Goal: Transaction & Acquisition: Purchase product/service

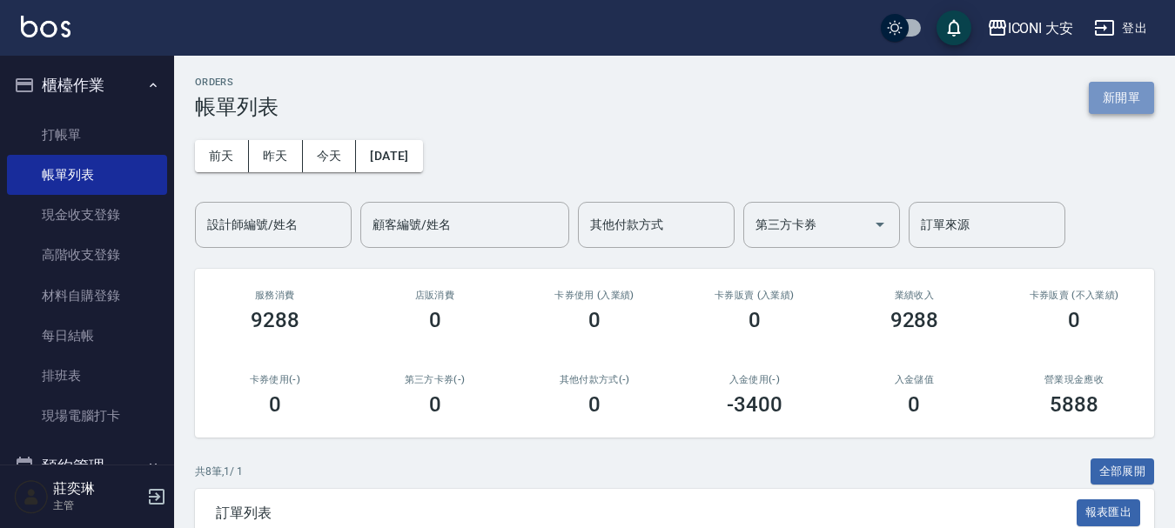
click at [1145, 97] on button "新開單" at bounding box center [1121, 98] width 65 height 32
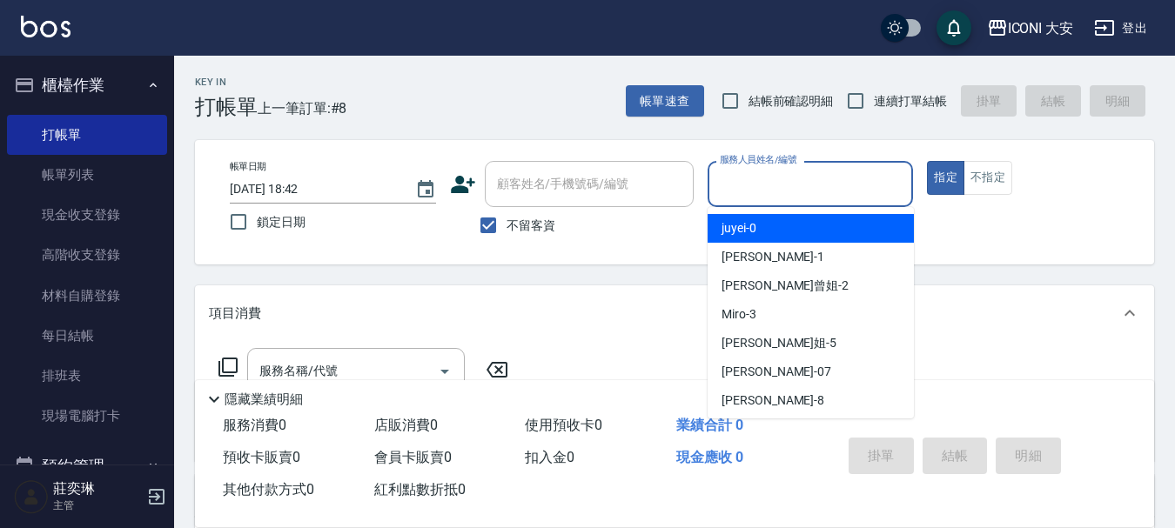
click at [836, 178] on input "服務人員姓名/編號" at bounding box center [810, 184] width 191 height 30
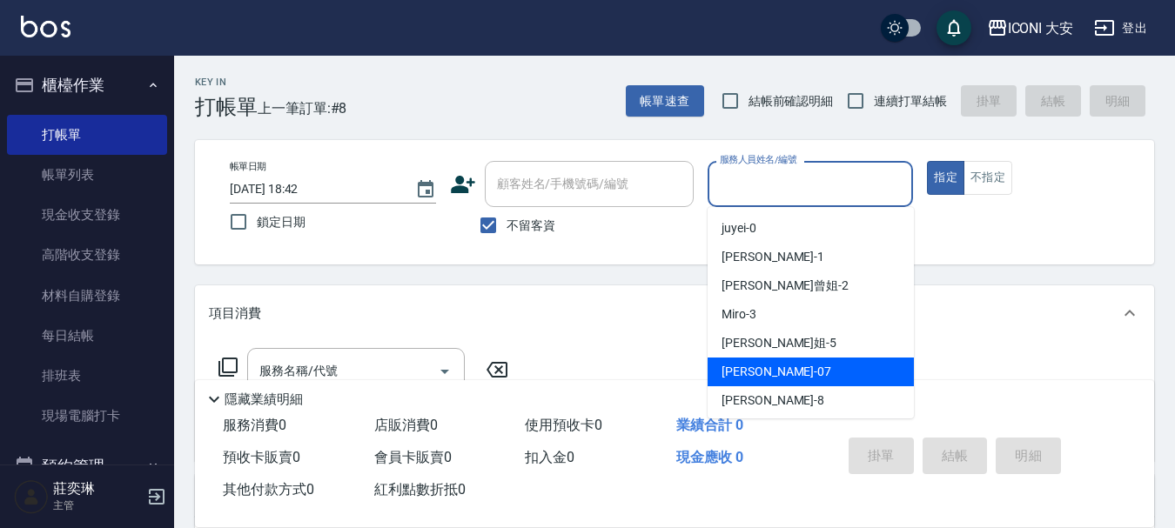
click at [797, 372] on div "[PERSON_NAME] -07" at bounding box center [810, 372] width 206 height 29
type input "[PERSON_NAME]-07"
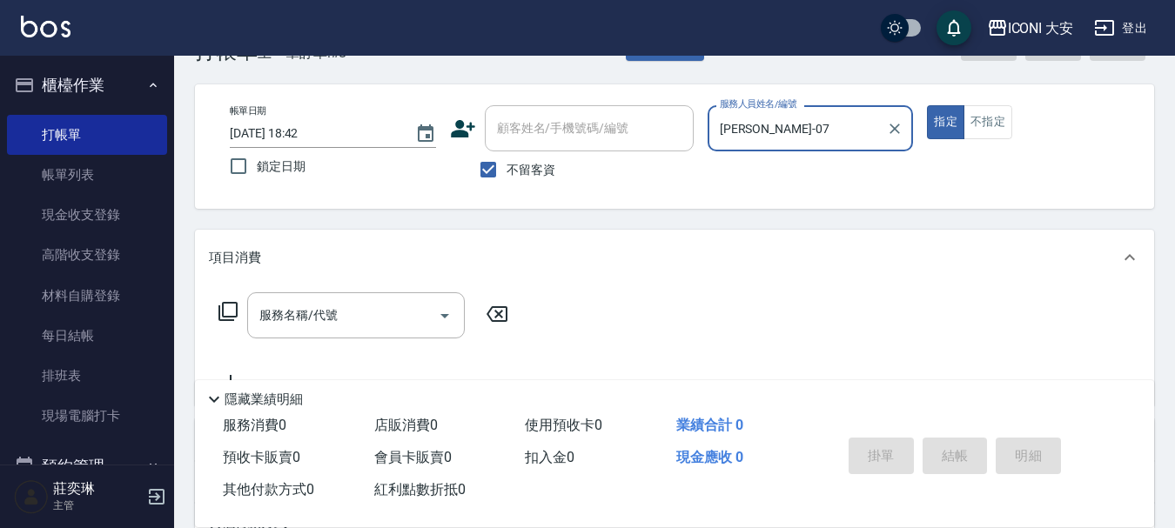
scroll to position [174, 0]
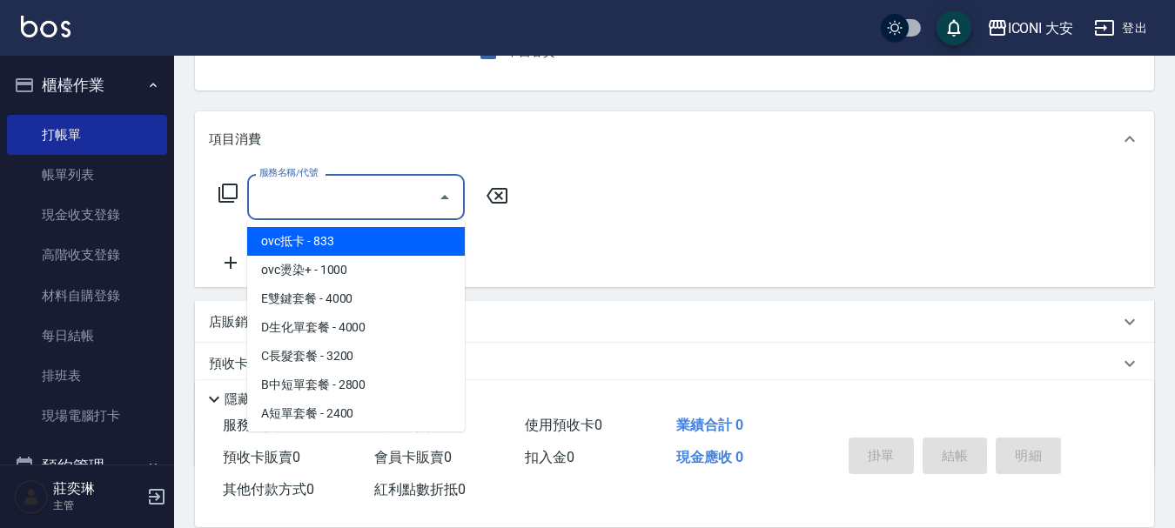
click at [340, 209] on input "服務名稱/代號" at bounding box center [343, 197] width 176 height 30
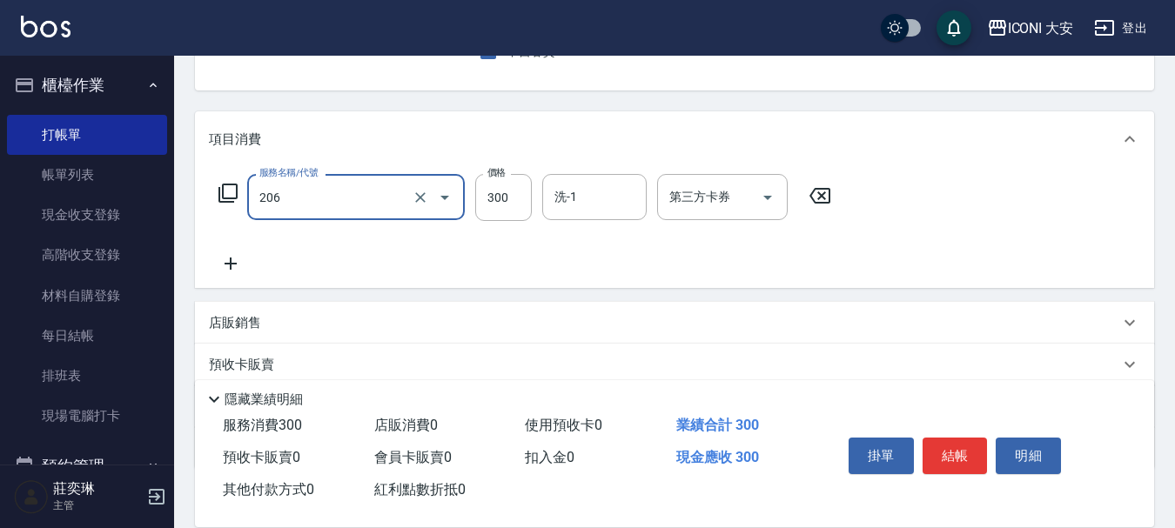
type input "洗髮(206)"
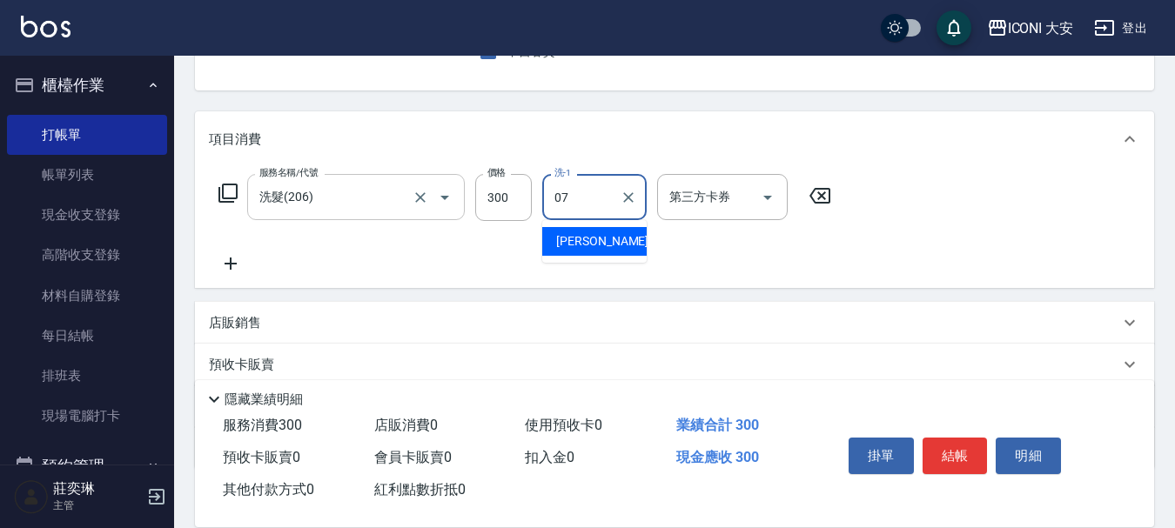
type input "[PERSON_NAME]-07"
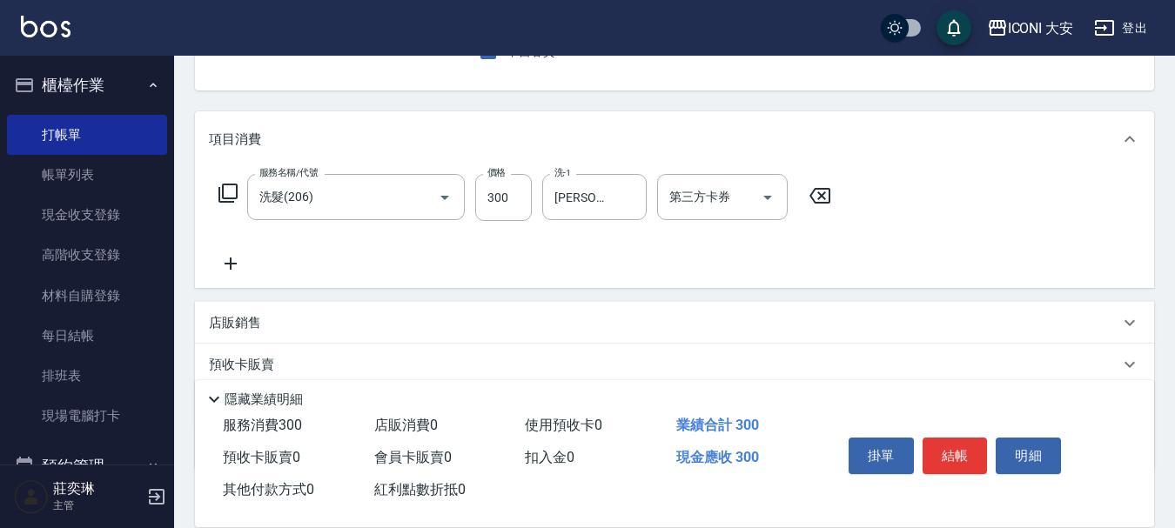
click at [230, 270] on icon at bounding box center [231, 264] width 12 height 12
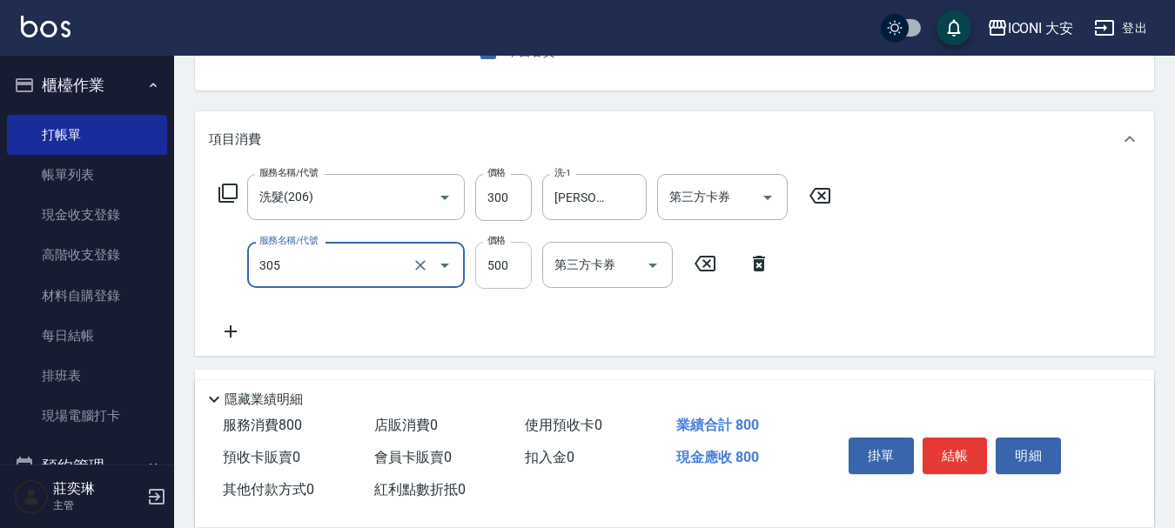
type input "剪髮(305)"
click at [506, 274] on input "500" at bounding box center [503, 265] width 57 height 47
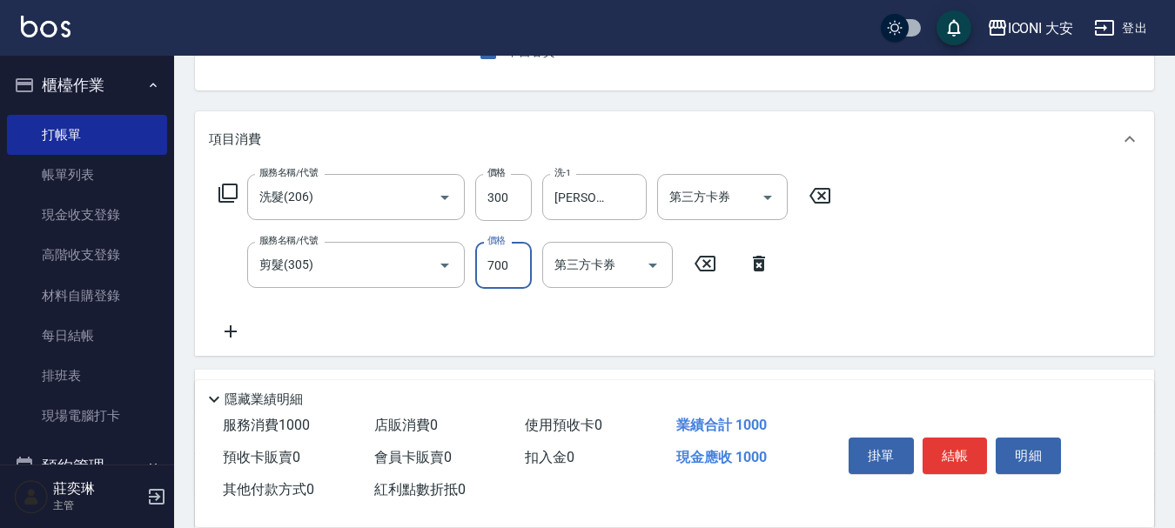
type input "700"
click at [967, 459] on button "結帳" at bounding box center [954, 456] width 65 height 37
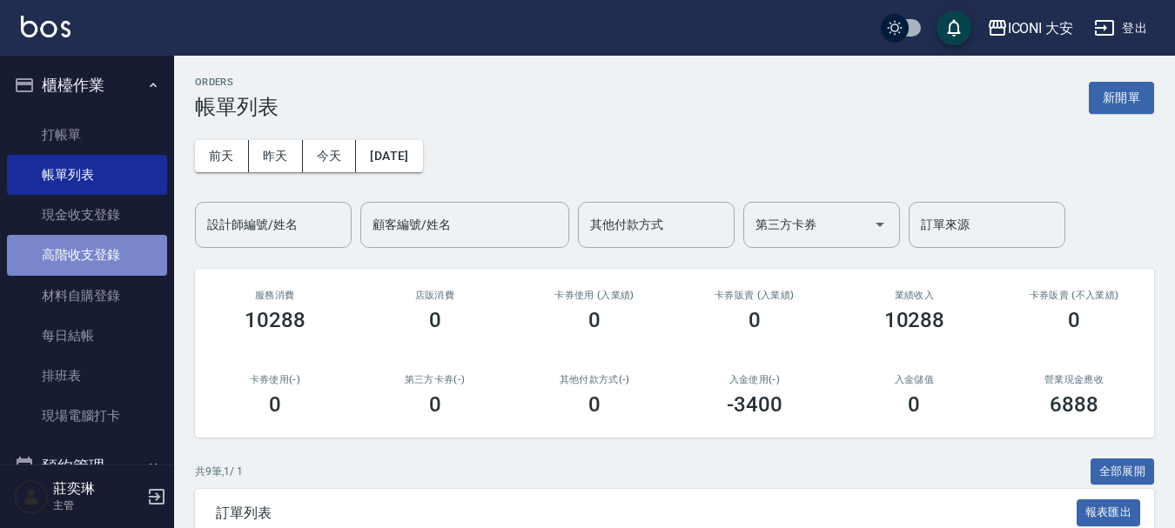
click at [118, 256] on link "高階收支登錄" at bounding box center [87, 255] width 160 height 40
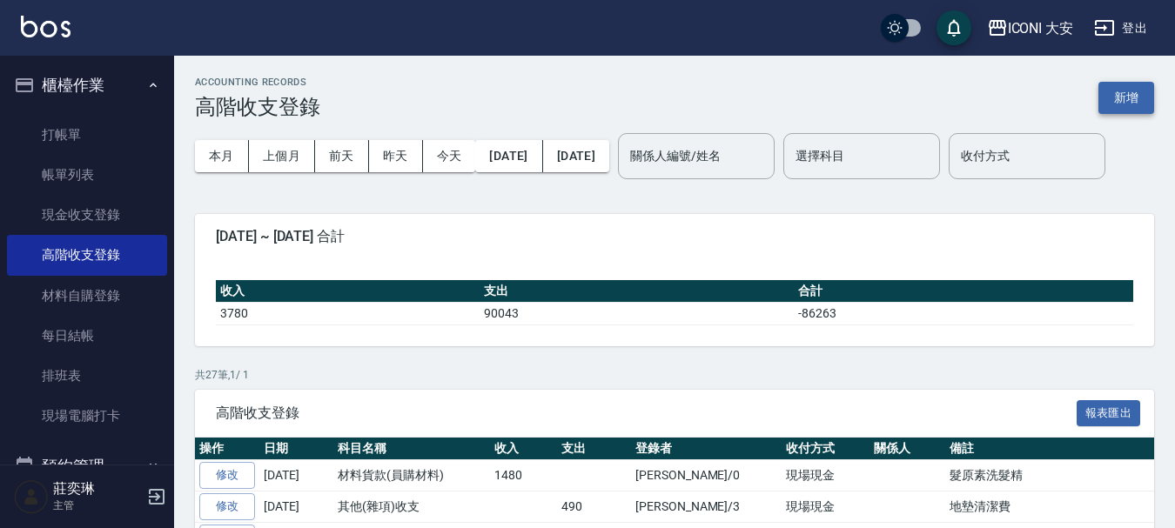
click at [1136, 101] on button "新增" at bounding box center [1126, 98] width 56 height 32
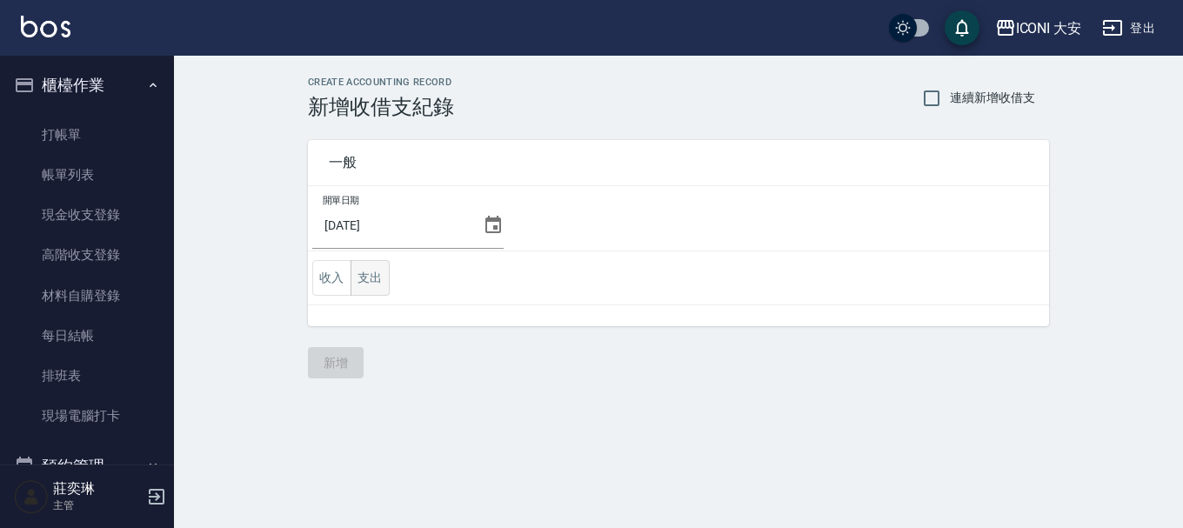
click at [370, 284] on button "支出" at bounding box center [370, 278] width 39 height 36
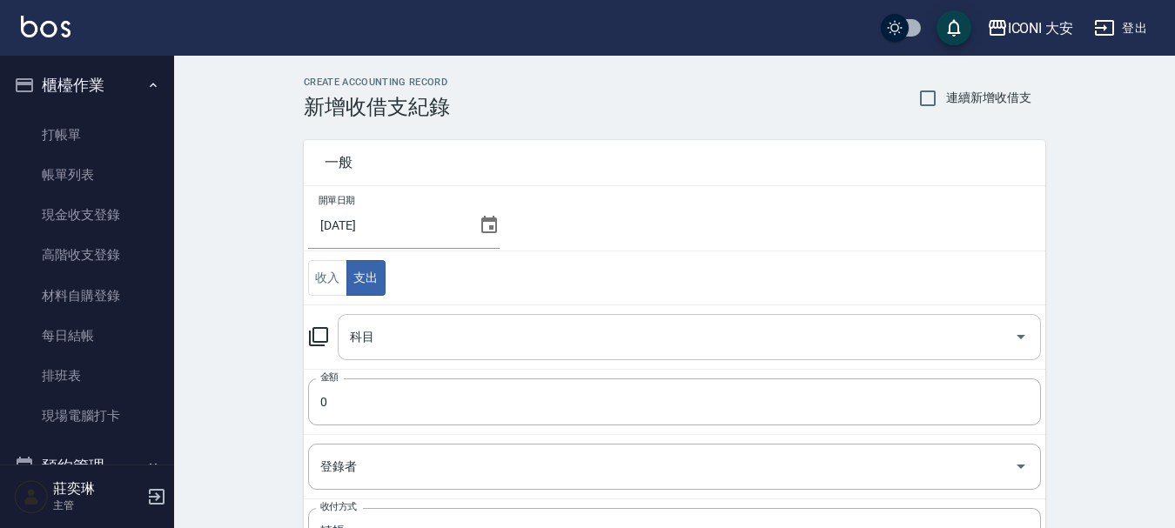
click at [448, 344] on input "科目" at bounding box center [675, 337] width 661 height 30
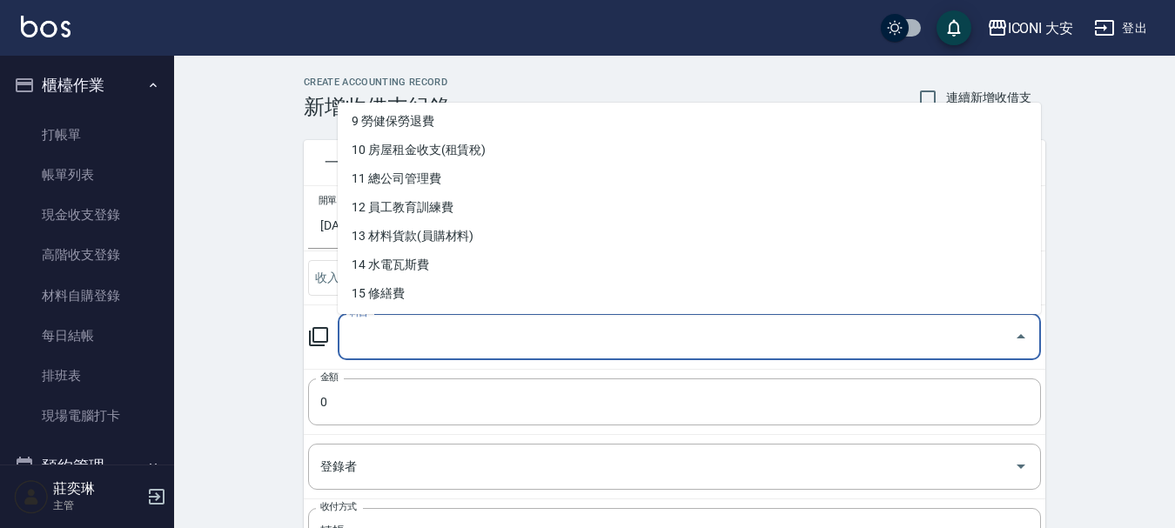
scroll to position [174, 0]
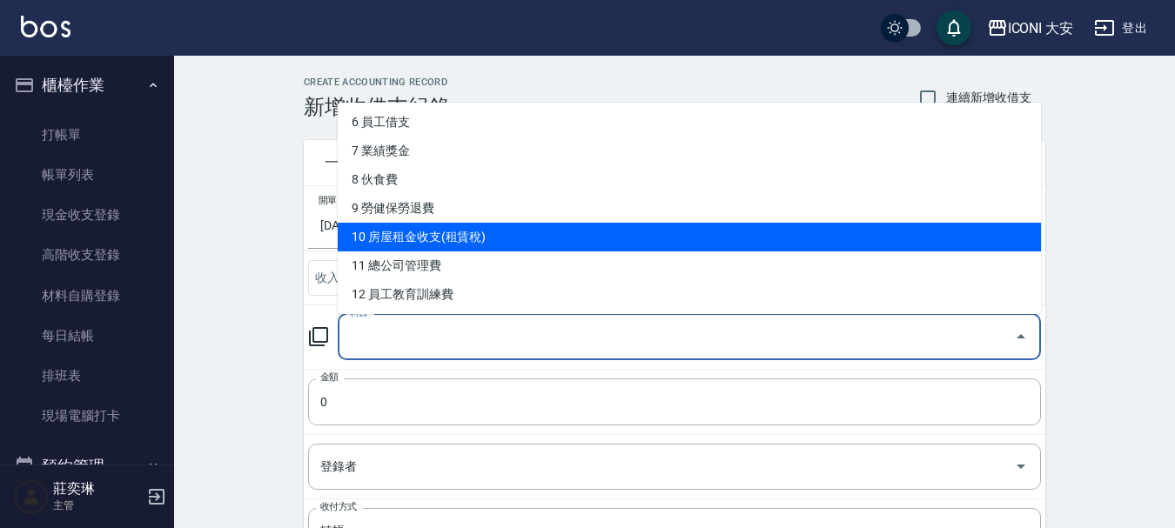
click at [423, 232] on li "10 房屋租金收支(租賃稅)" at bounding box center [689, 237] width 703 height 29
type input "10 房屋租金收支(租賃稅)"
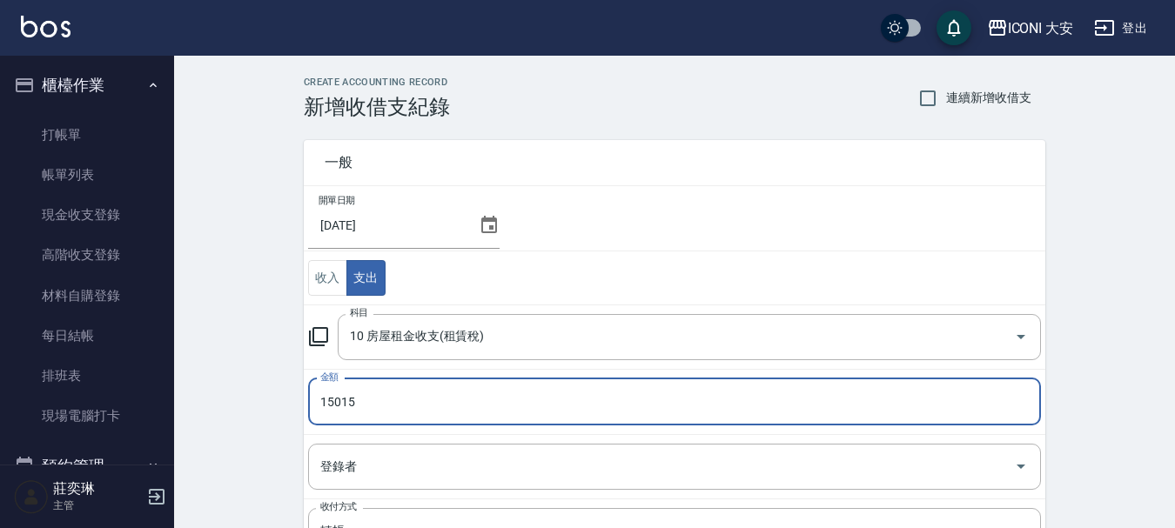
type input "15015"
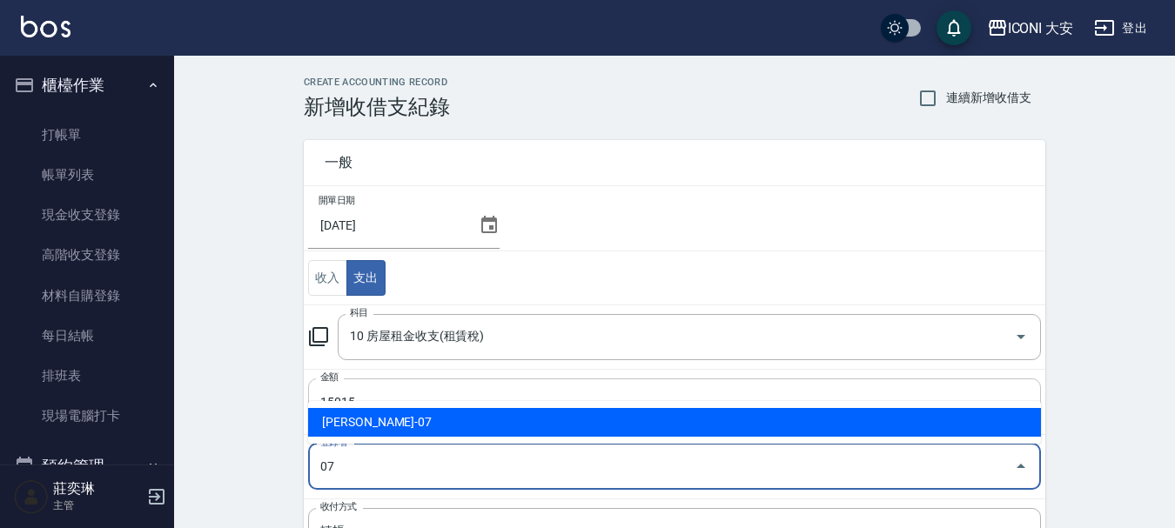
type input "[PERSON_NAME]-07"
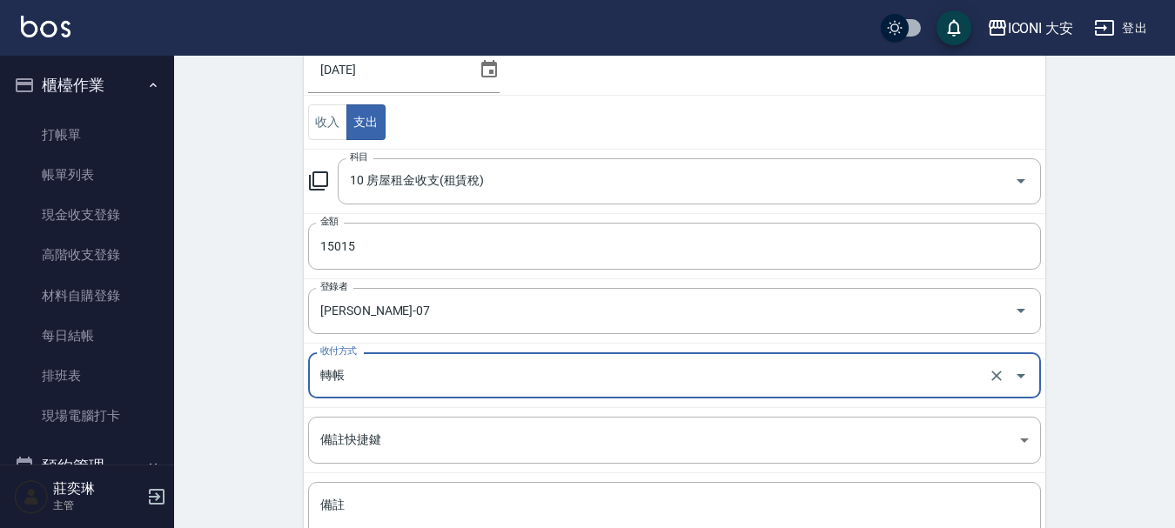
scroll to position [302, 0]
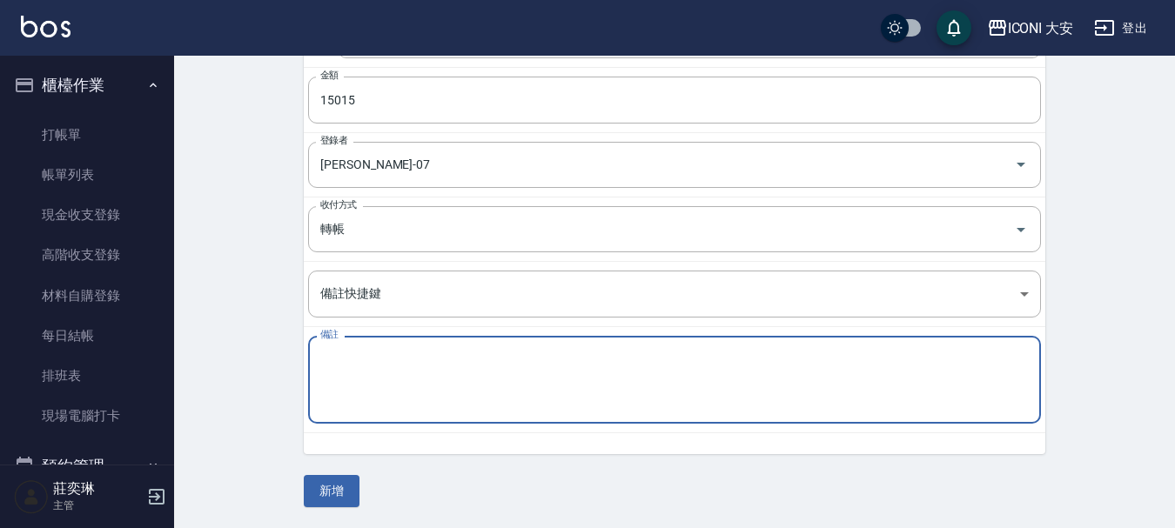
click at [452, 376] on textarea "備註" at bounding box center [674, 380] width 708 height 59
type textarea "宿舍"
click at [331, 502] on button "新增" at bounding box center [332, 491] width 56 height 32
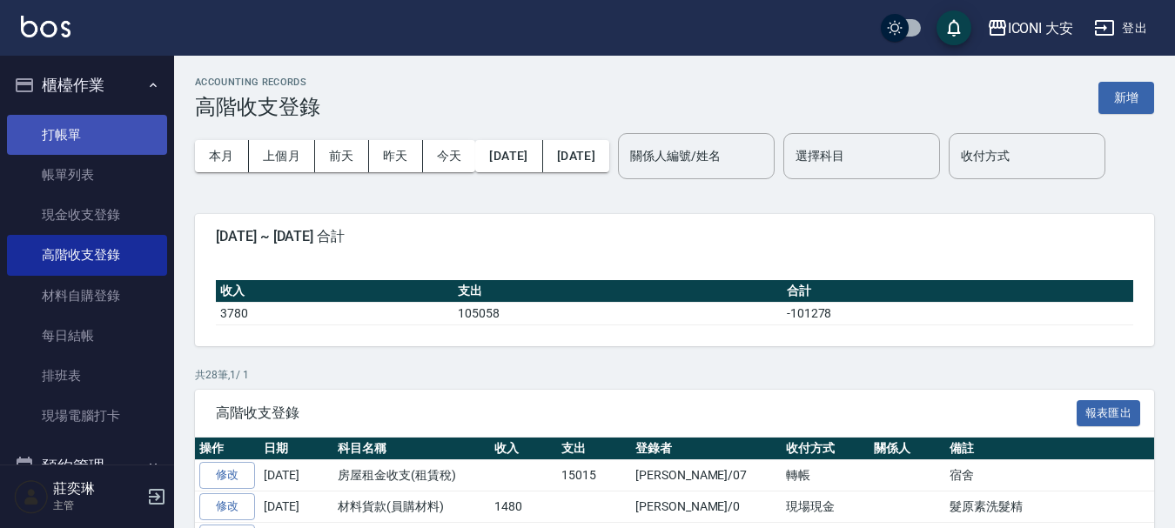
click at [50, 135] on link "打帳單" at bounding box center [87, 135] width 160 height 40
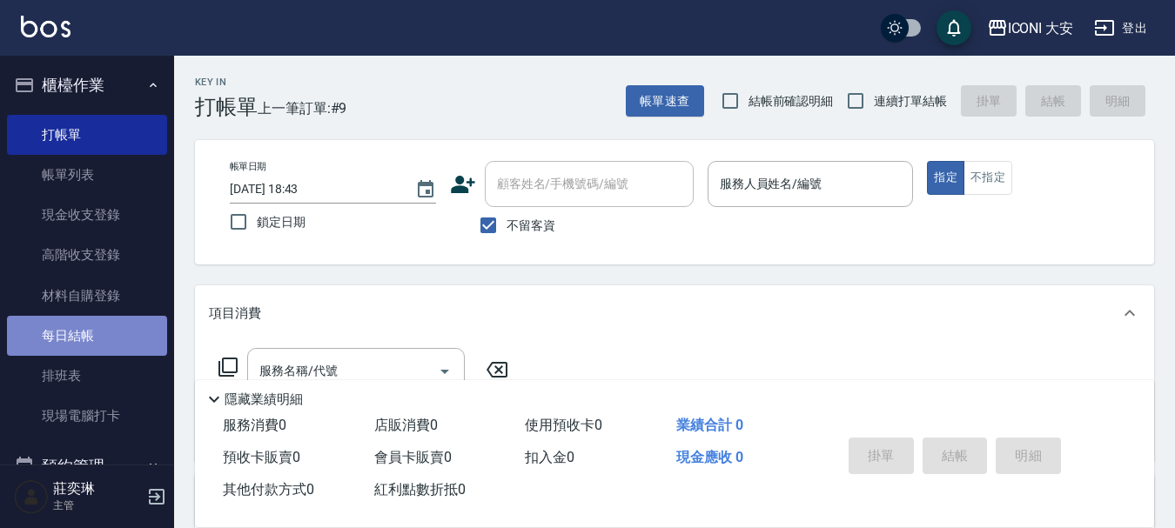
click at [86, 332] on link "每日結帳" at bounding box center [87, 336] width 160 height 40
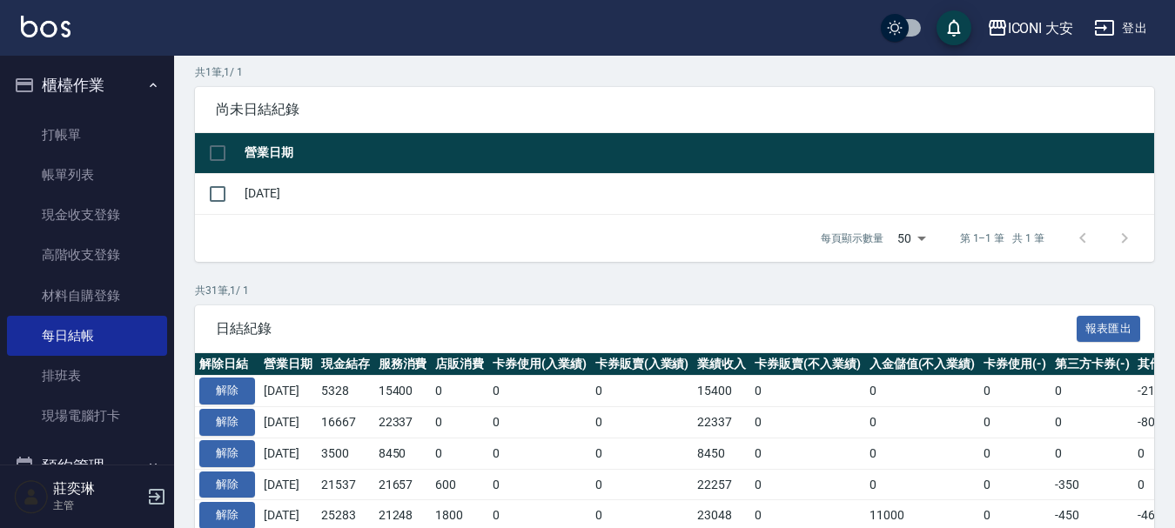
scroll to position [174, 0]
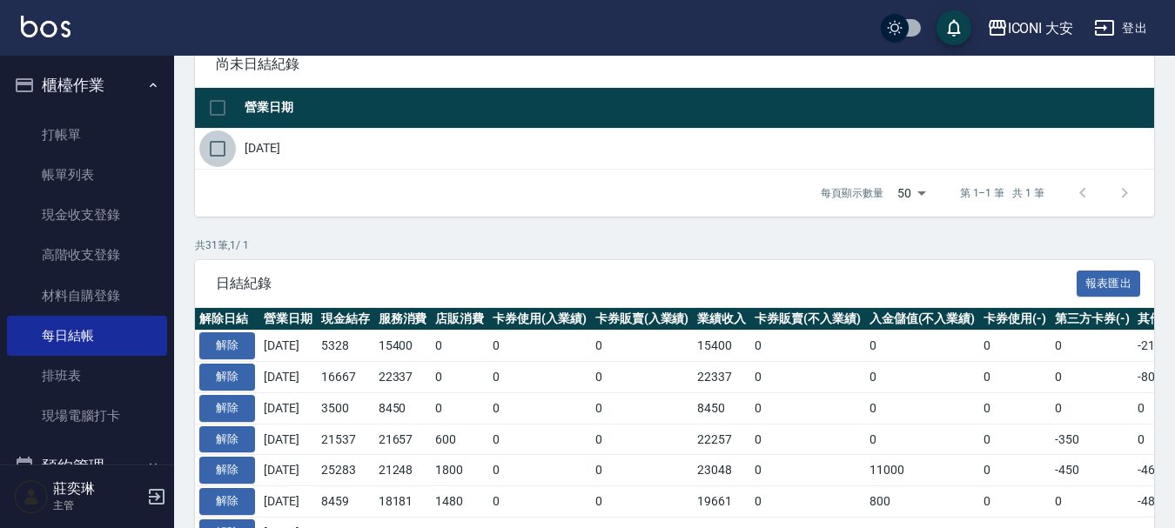
click at [212, 150] on input "checkbox" at bounding box center [217, 149] width 37 height 37
checkbox input "true"
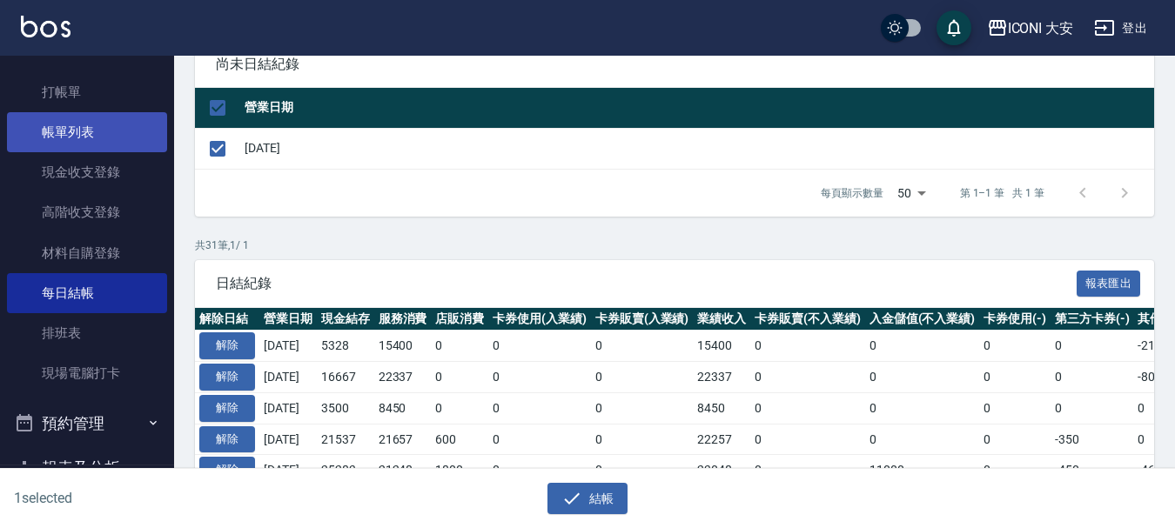
scroll to position [0, 0]
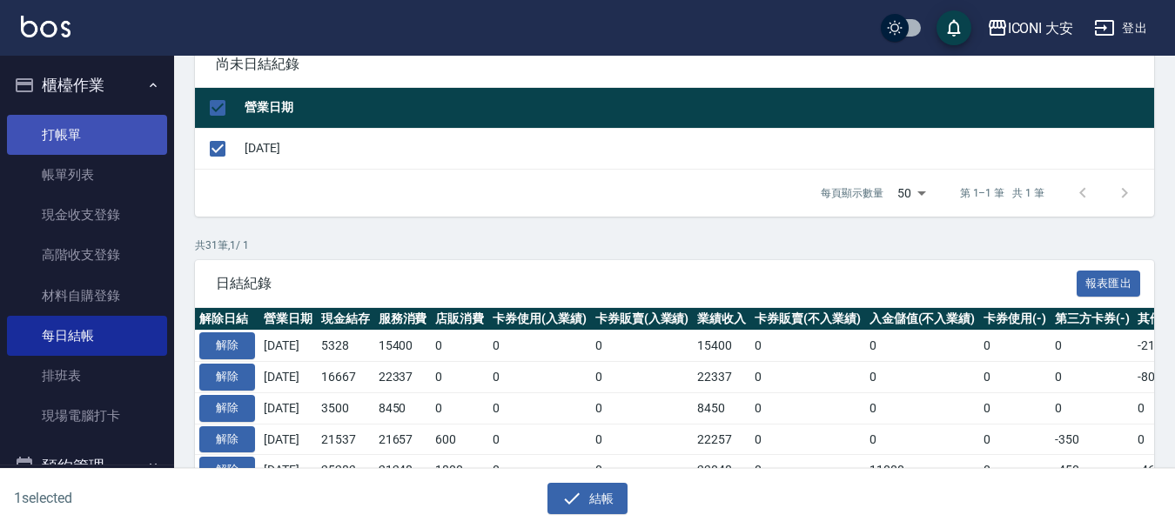
click at [95, 134] on link "打帳單" at bounding box center [87, 135] width 160 height 40
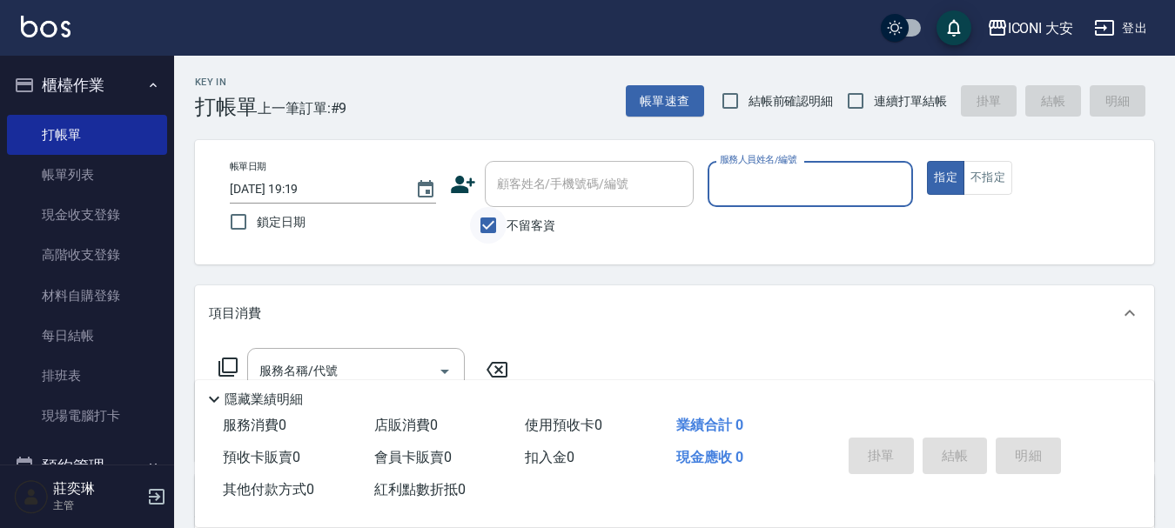
click at [478, 225] on input "不留客資" at bounding box center [488, 225] width 37 height 37
checkbox input "false"
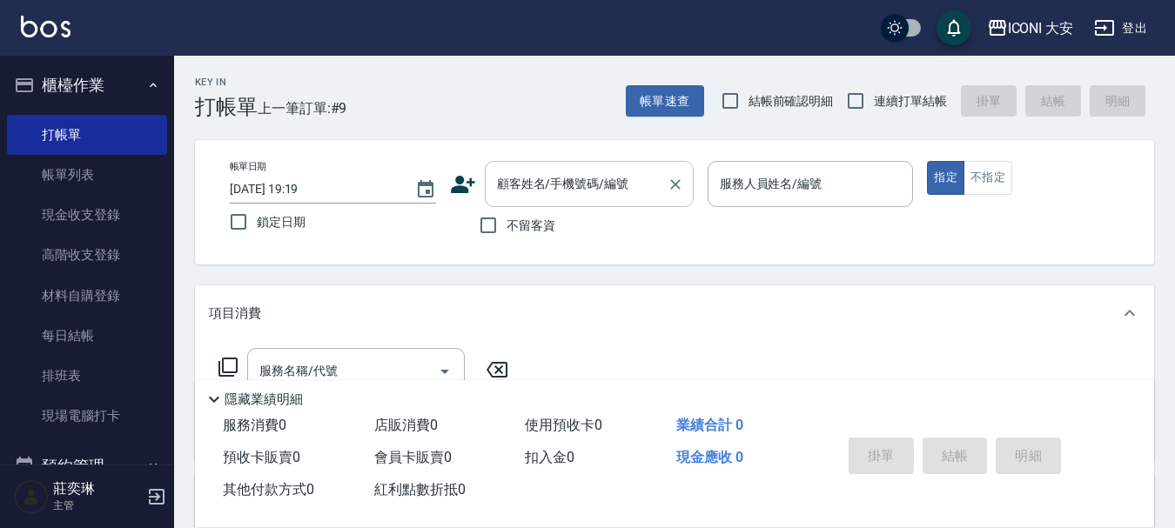
click at [519, 177] on div "顧客姓名/手機號碼/編號 顧客姓名/手機號碼/編號" at bounding box center [589, 184] width 209 height 46
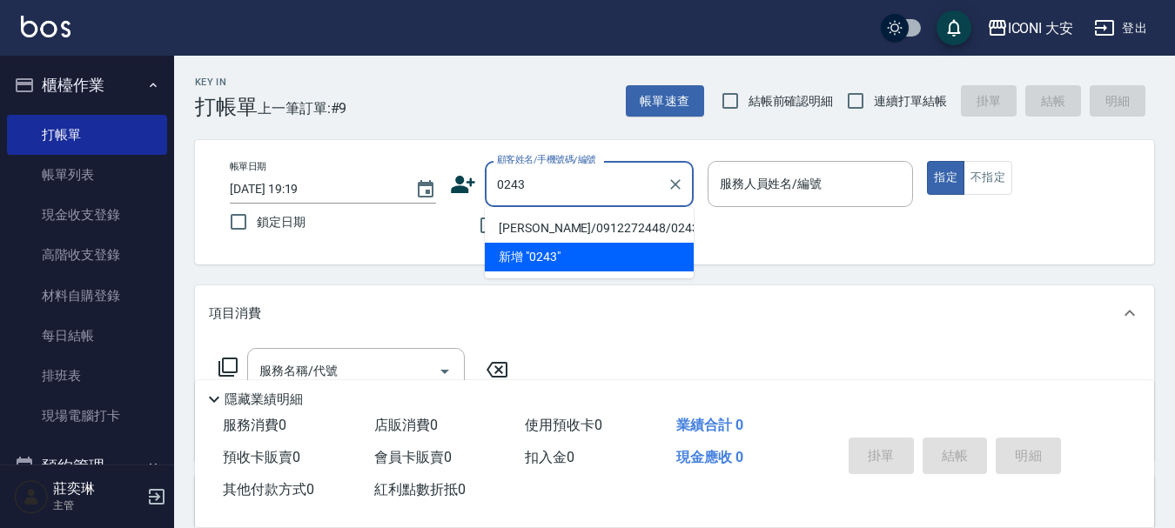
click at [533, 230] on li "[PERSON_NAME]/0912272448/0243" at bounding box center [589, 228] width 209 height 29
type input "[PERSON_NAME]/0912272448/0243"
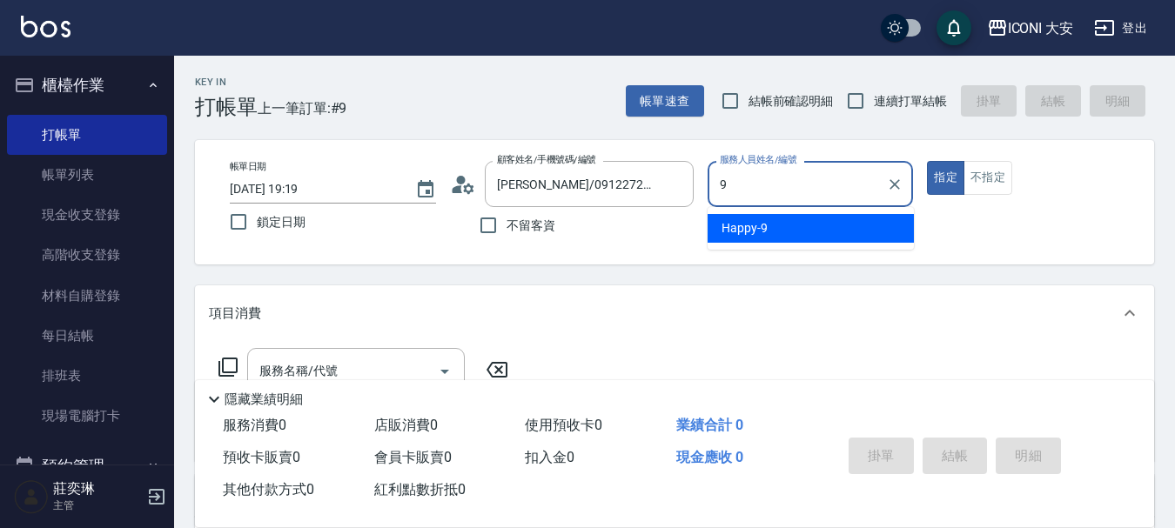
type input "Happy-9"
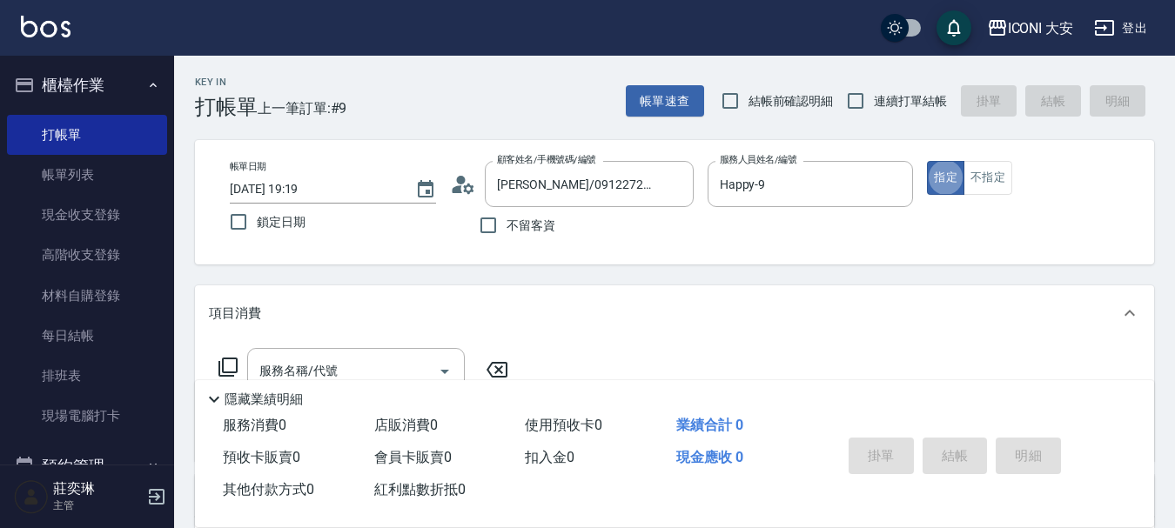
type button "true"
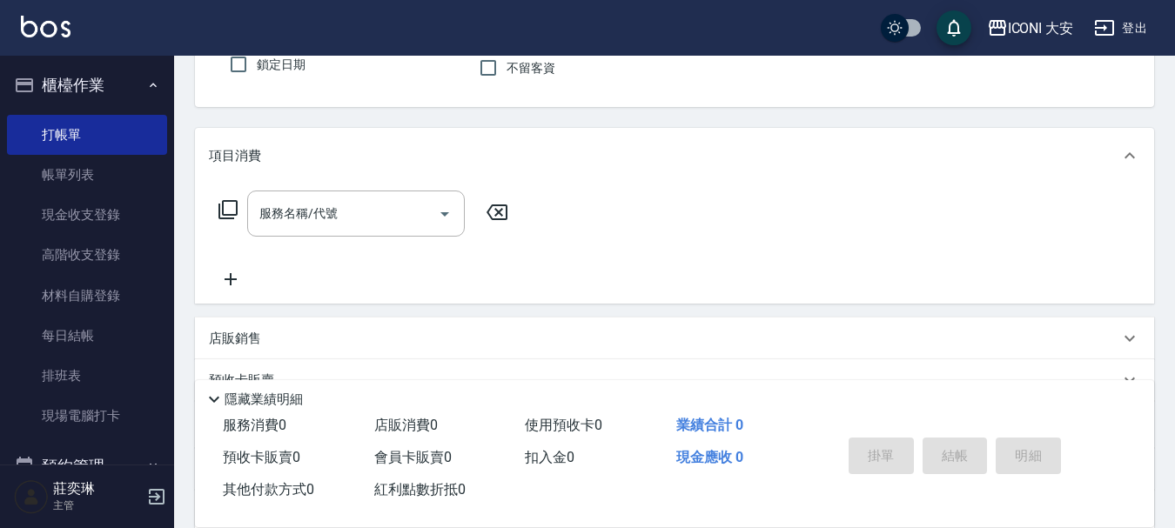
scroll to position [174, 0]
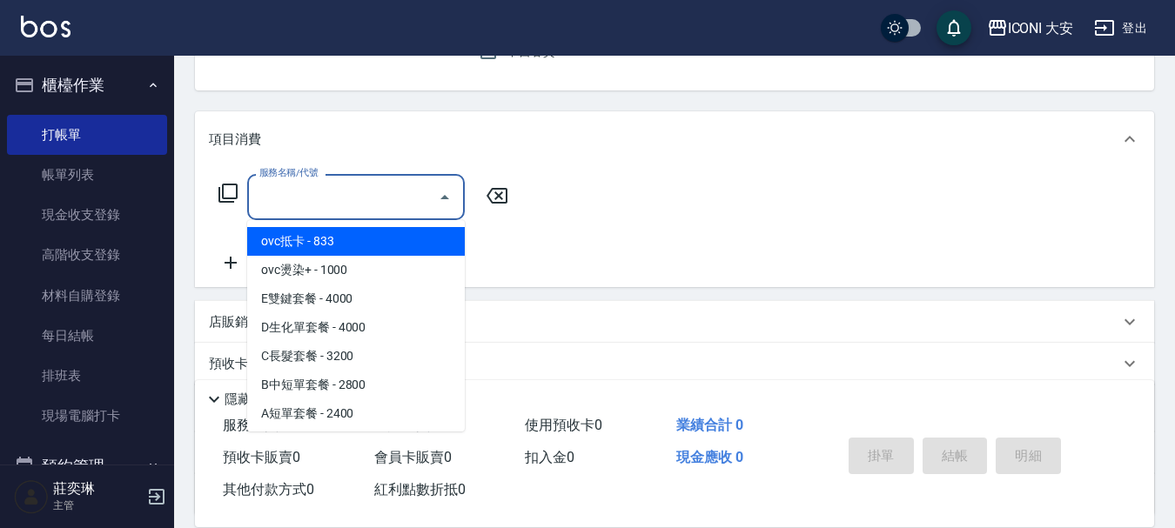
click at [370, 198] on input "服務名稱/代號" at bounding box center [343, 197] width 176 height 30
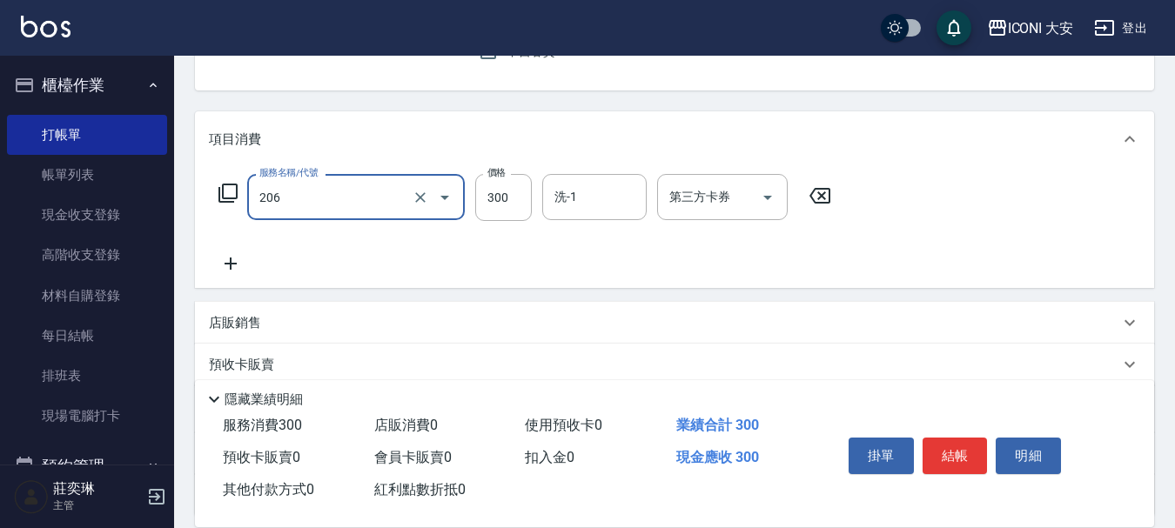
type input "洗髮(206)"
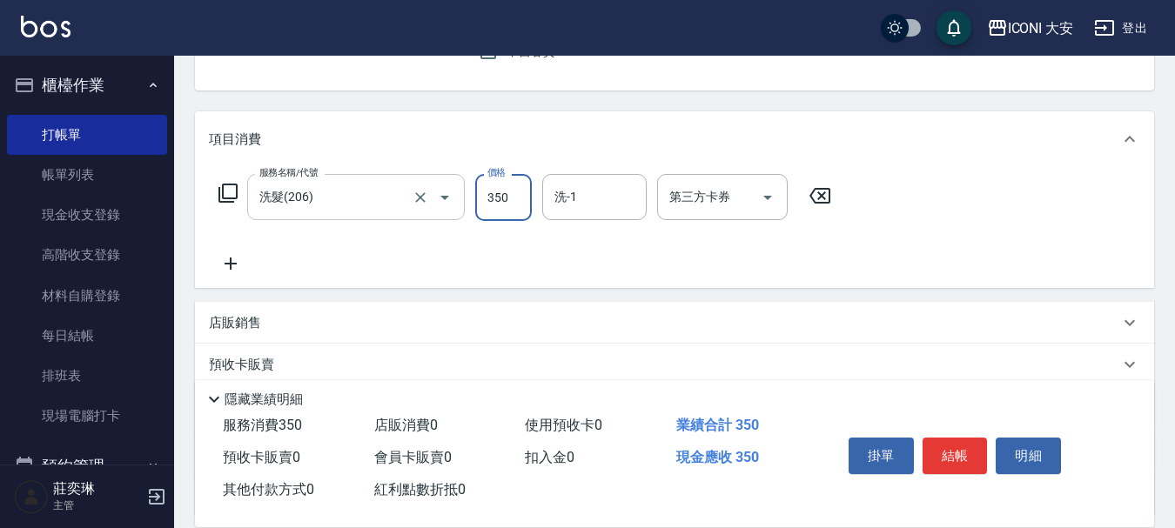
type input "350"
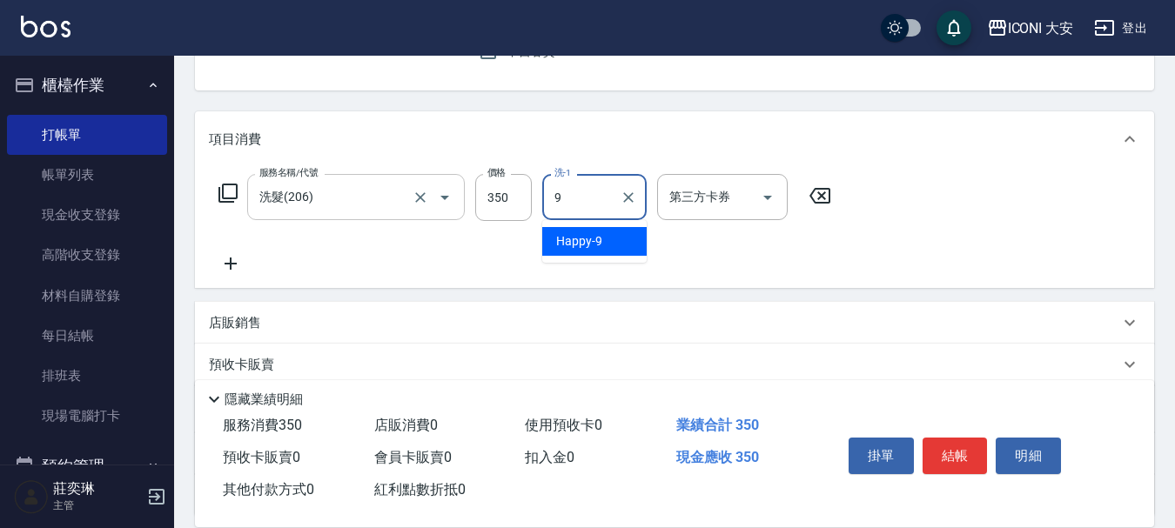
type input "Happy-9"
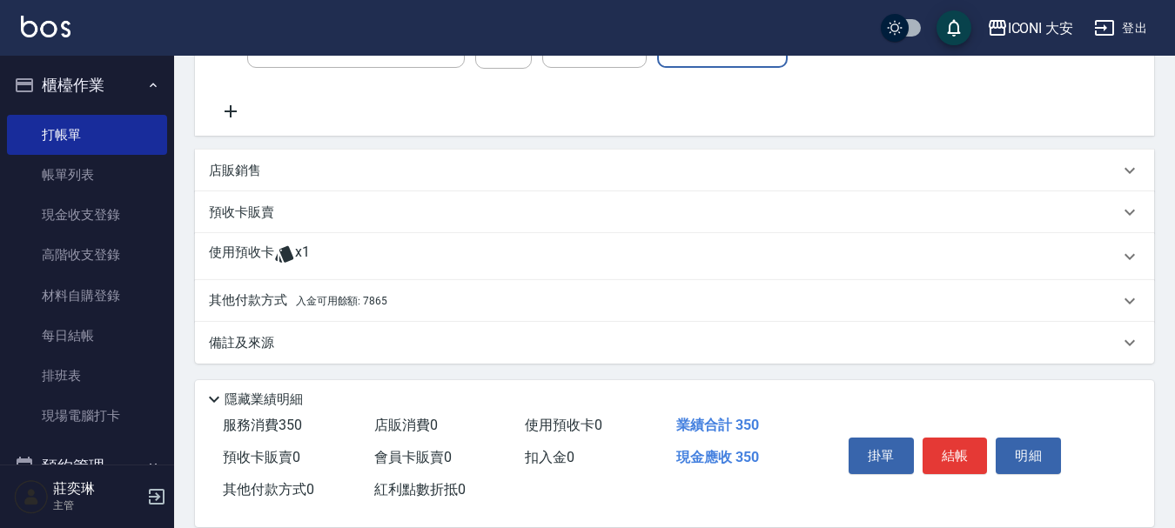
scroll to position [329, 0]
click at [377, 299] on span "入金可用餘額: 7865" at bounding box center [341, 298] width 91 height 12
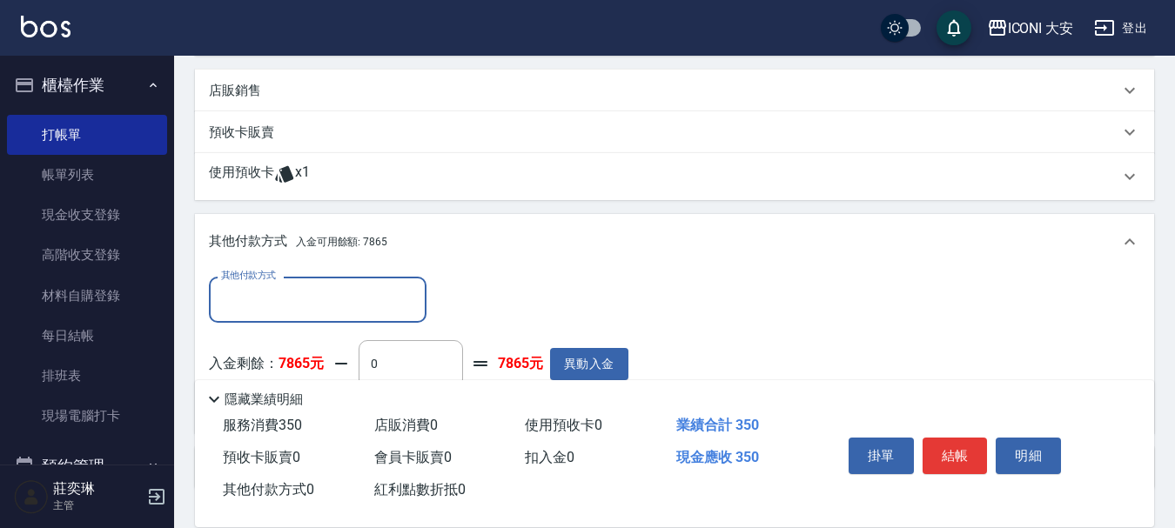
scroll to position [503, 0]
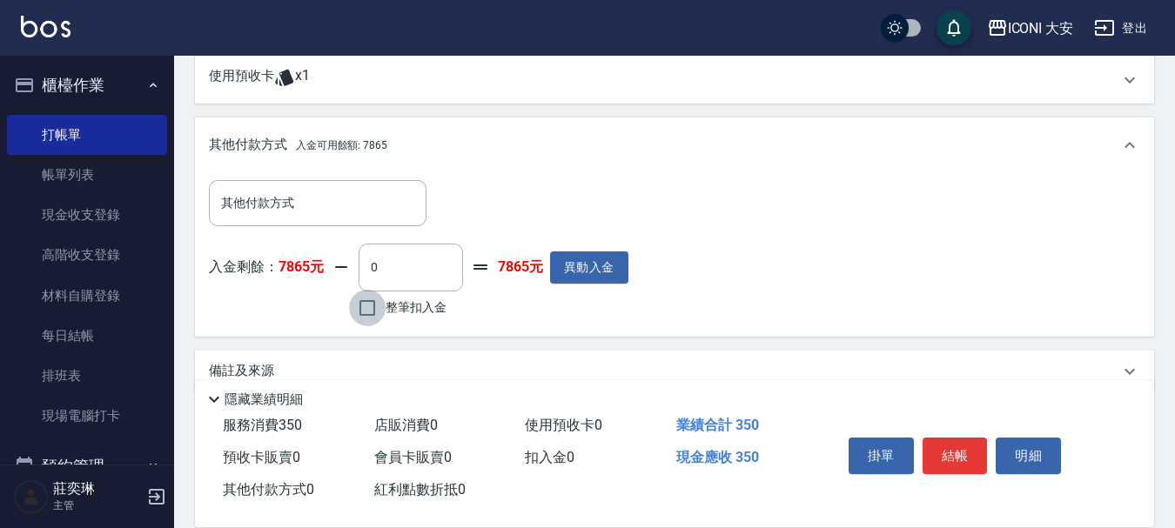
click at [363, 315] on input "整筆扣入金" at bounding box center [367, 308] width 37 height 37
checkbox input "true"
type input "350"
click at [944, 448] on button "結帳" at bounding box center [954, 456] width 65 height 37
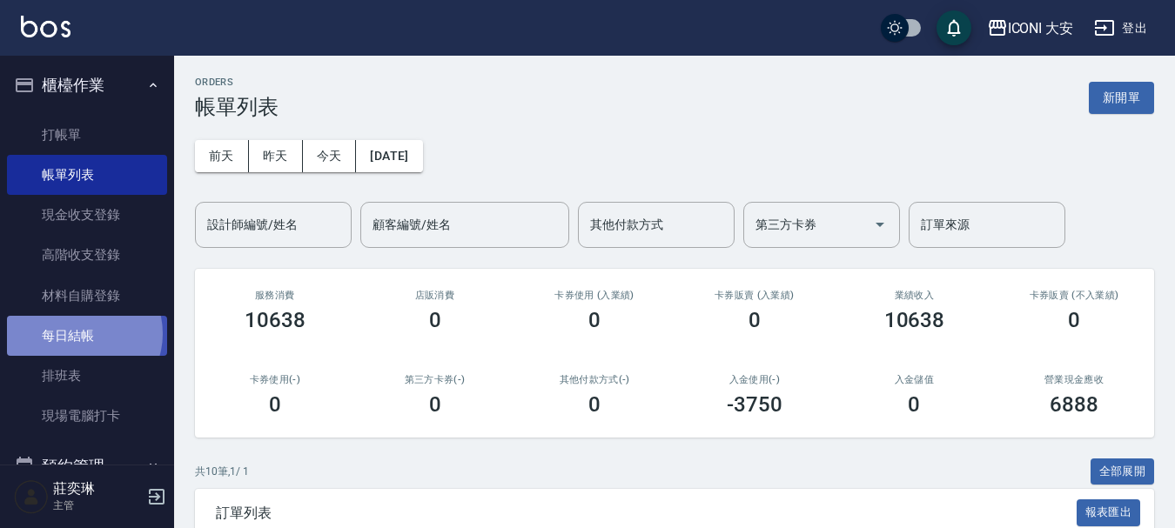
click at [82, 332] on link "每日結帳" at bounding box center [87, 336] width 160 height 40
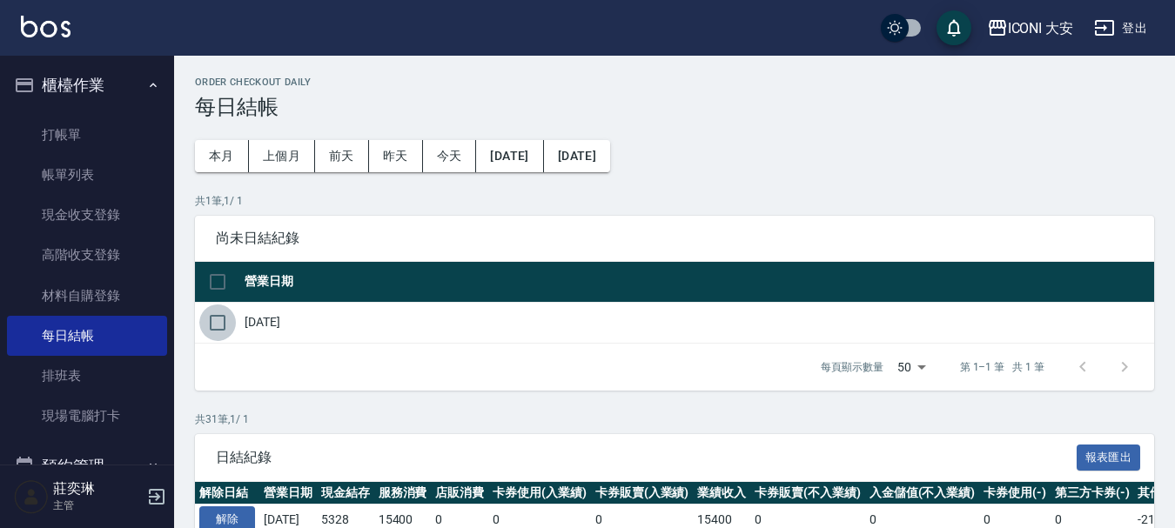
click at [215, 324] on input "checkbox" at bounding box center [217, 323] width 37 height 37
checkbox input "true"
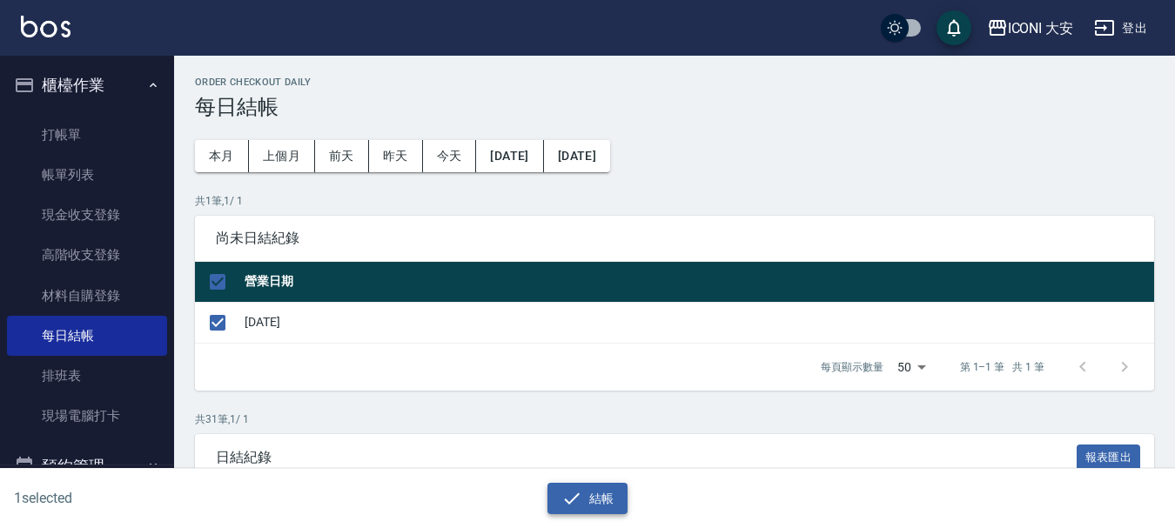
click at [576, 502] on icon "button" at bounding box center [571, 498] width 21 height 21
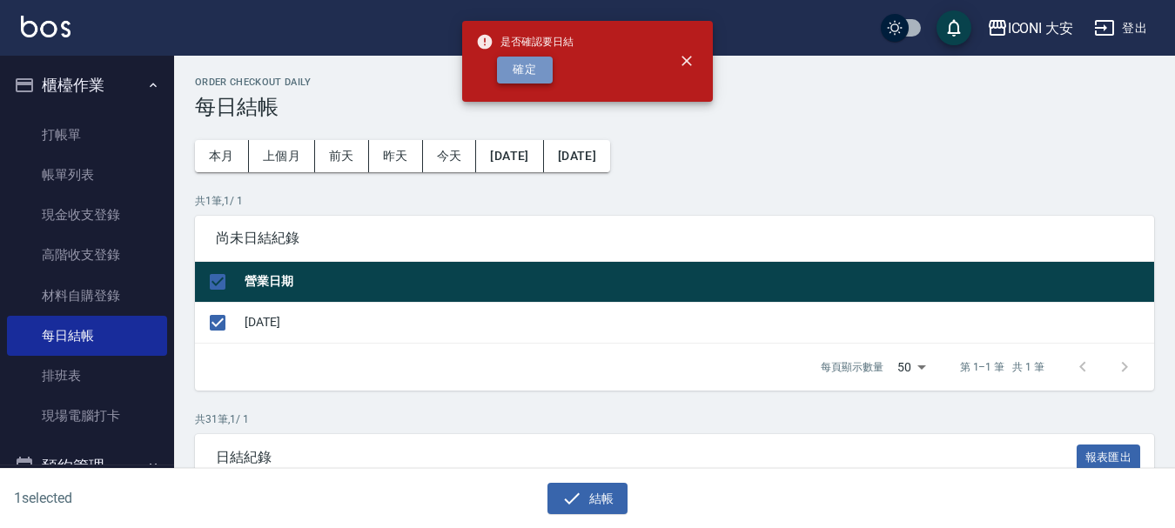
click at [537, 72] on button "確定" at bounding box center [525, 70] width 56 height 27
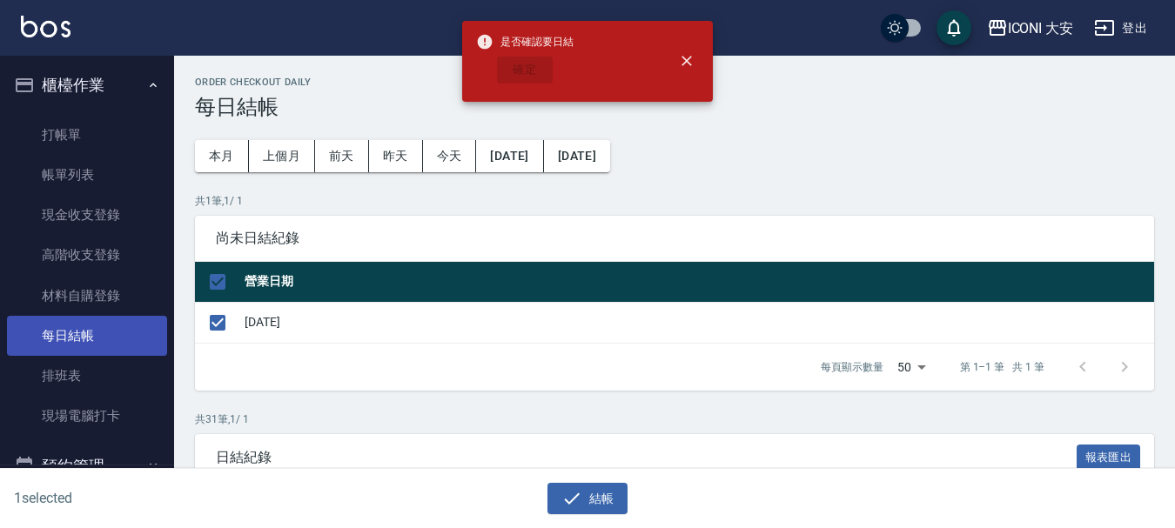
checkbox input "false"
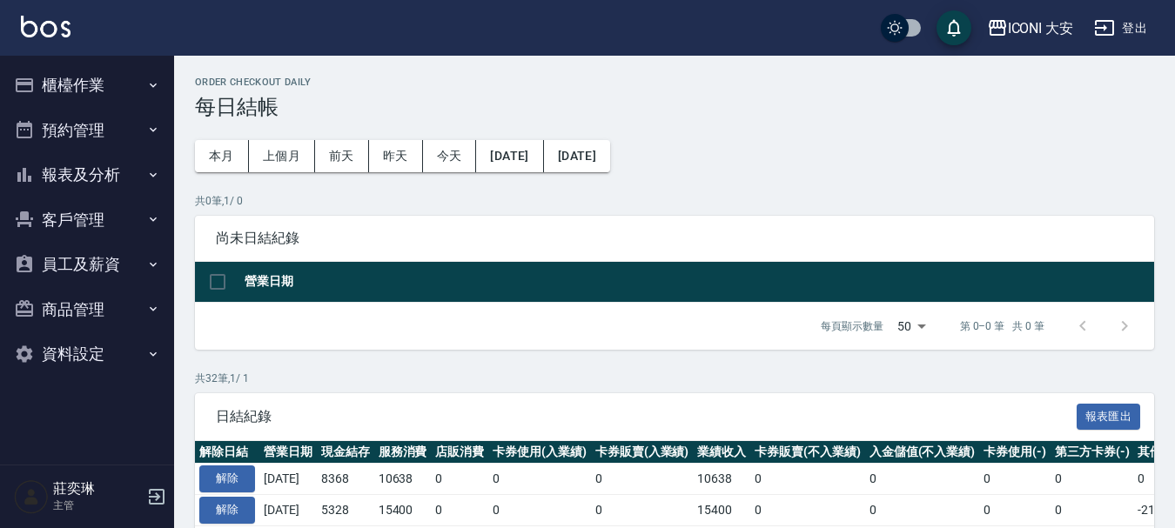
click at [116, 183] on button "報表及分析" at bounding box center [87, 174] width 160 height 45
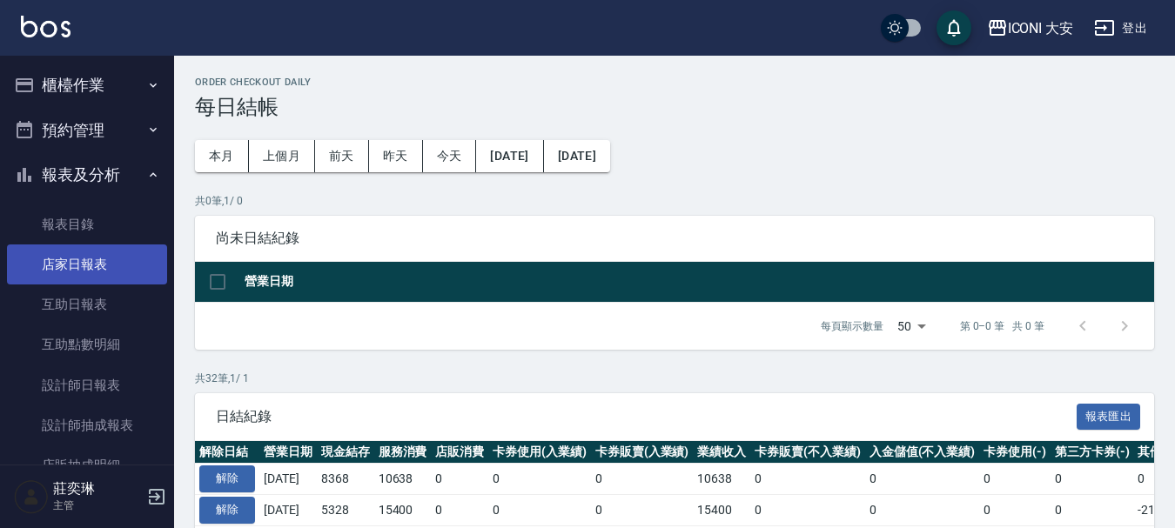
click at [96, 268] on link "店家日報表" at bounding box center [87, 265] width 160 height 40
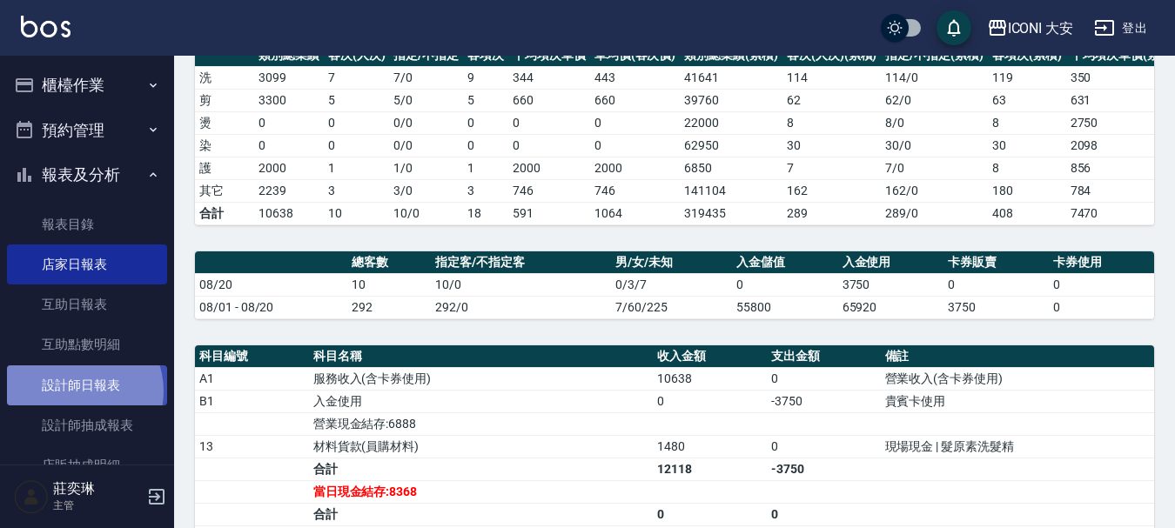
click at [76, 391] on link "設計師日報表" at bounding box center [87, 385] width 160 height 40
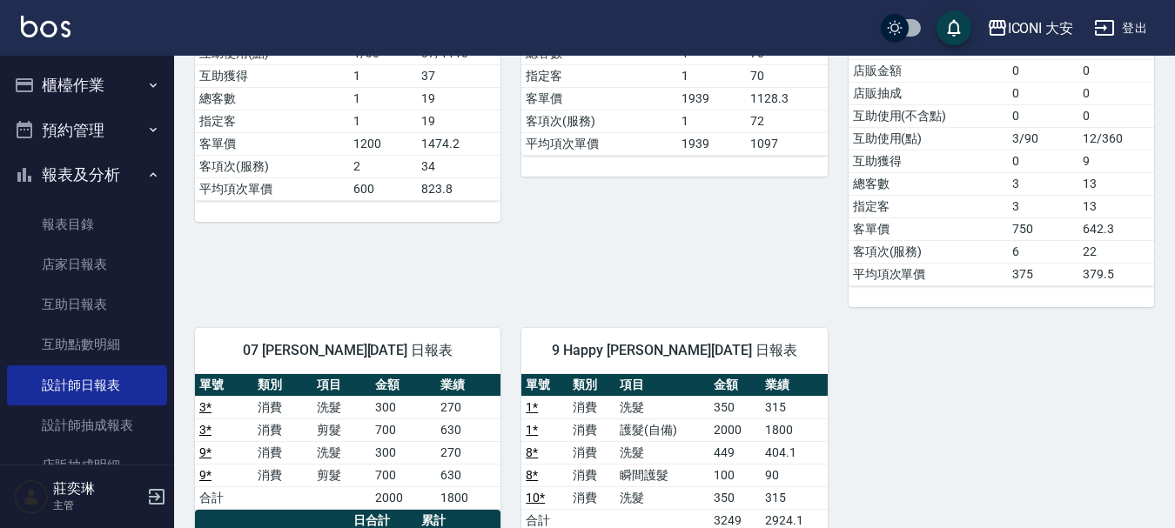
scroll to position [522, 0]
